Goal: Task Accomplishment & Management: Use online tool/utility

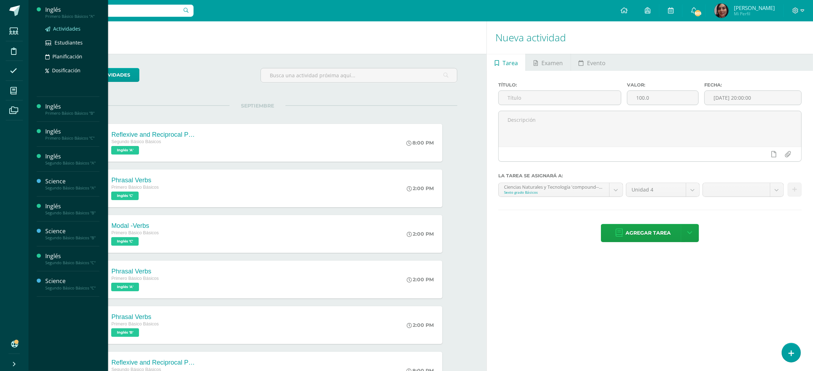
click at [71, 29] on span "Actividades" at bounding box center [66, 28] width 27 height 7
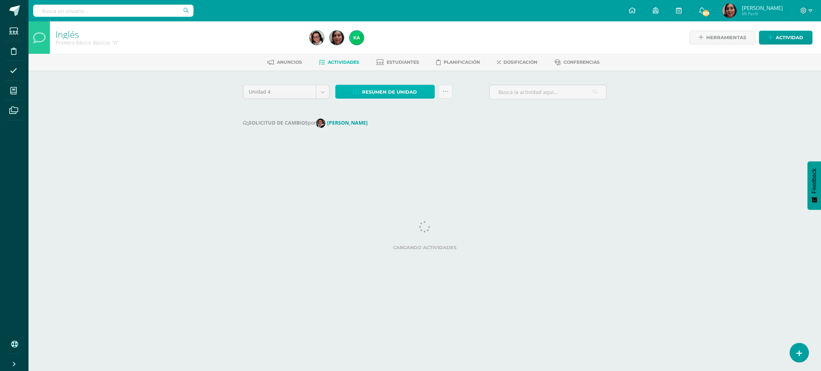
click at [416, 91] on span "Resumen de unidad" at bounding box center [389, 92] width 55 height 13
click at [393, 44] on link "Descargar como HTML" at bounding box center [386, 45] width 76 height 11
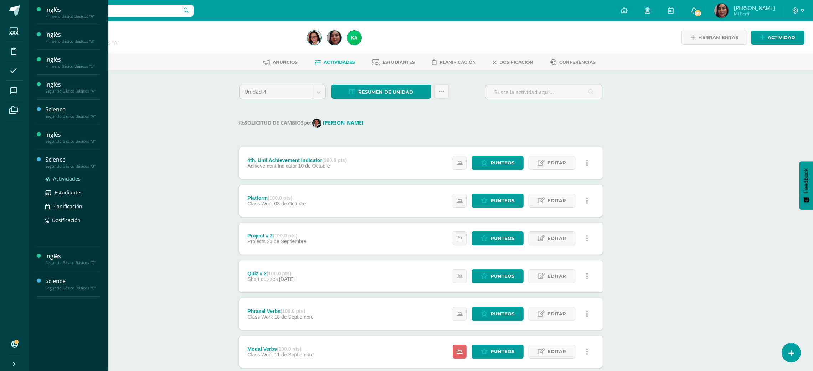
click at [59, 178] on span "Actividades" at bounding box center [66, 178] width 27 height 7
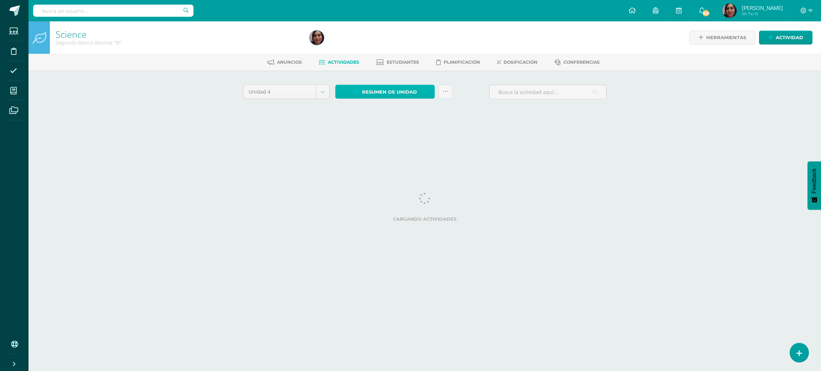
click at [375, 86] on span "Resumen de unidad" at bounding box center [389, 92] width 55 height 13
click at [375, 42] on link "Descargar como HTML" at bounding box center [386, 45] width 76 height 11
